Goal: Task Accomplishment & Management: Manage account settings

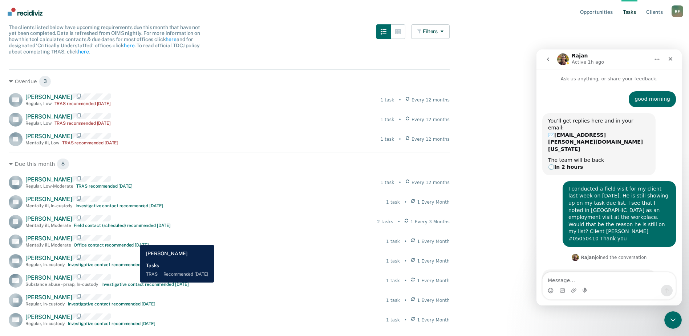
scroll to position [154, 0]
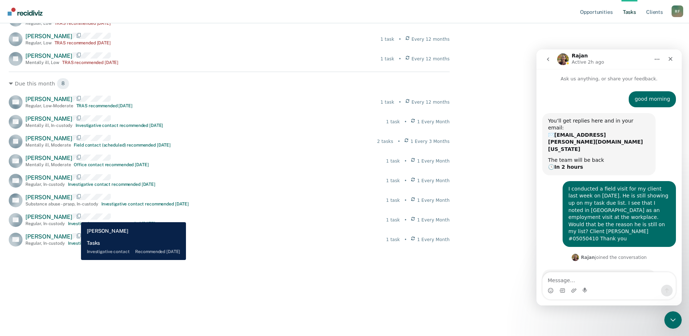
click at [72, 216] on span "[PERSON_NAME]" at bounding box center [48, 216] width 47 height 7
